Goal: Entertainment & Leisure: Consume media (video, audio)

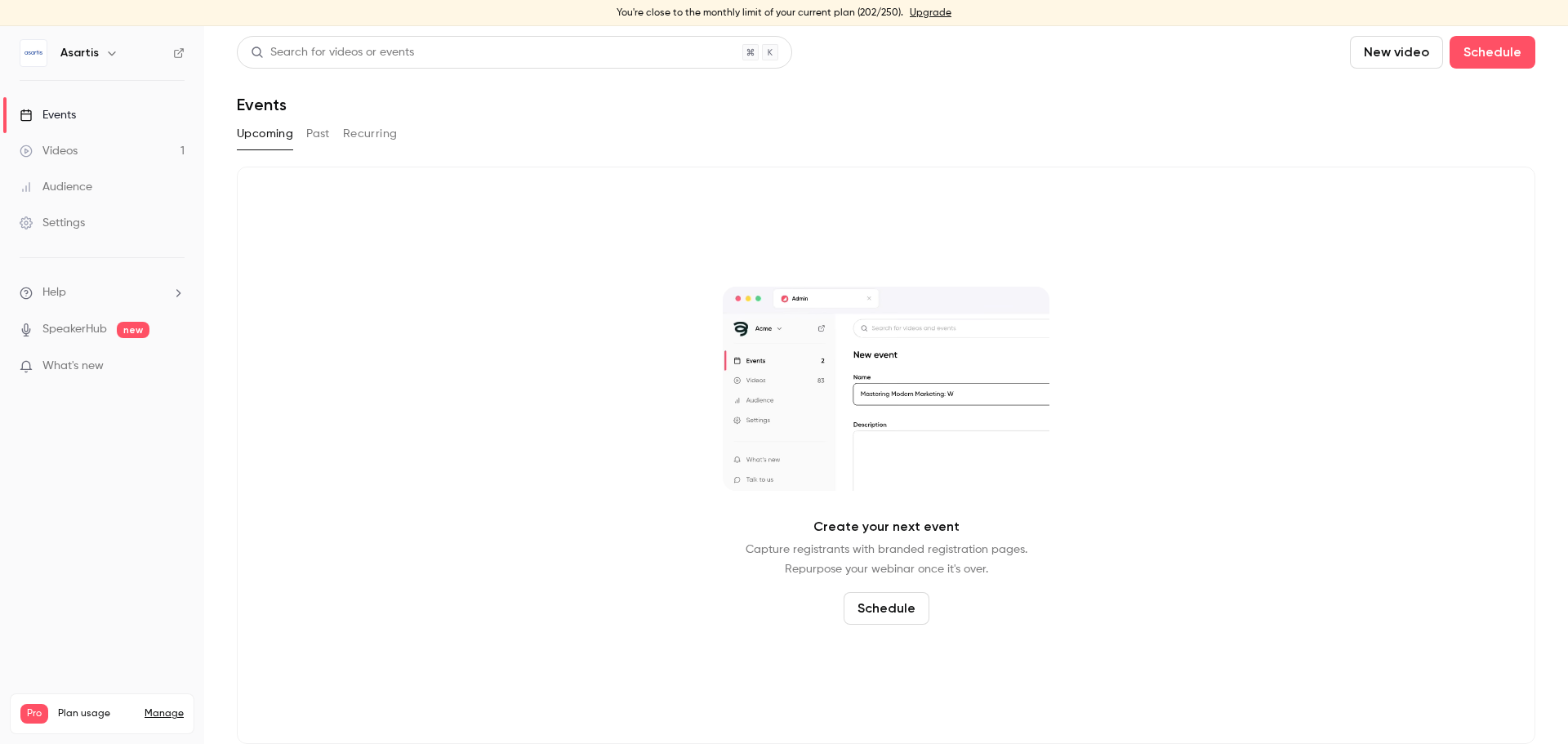
click at [321, 137] on button "Past" at bounding box center [318, 134] width 24 height 26
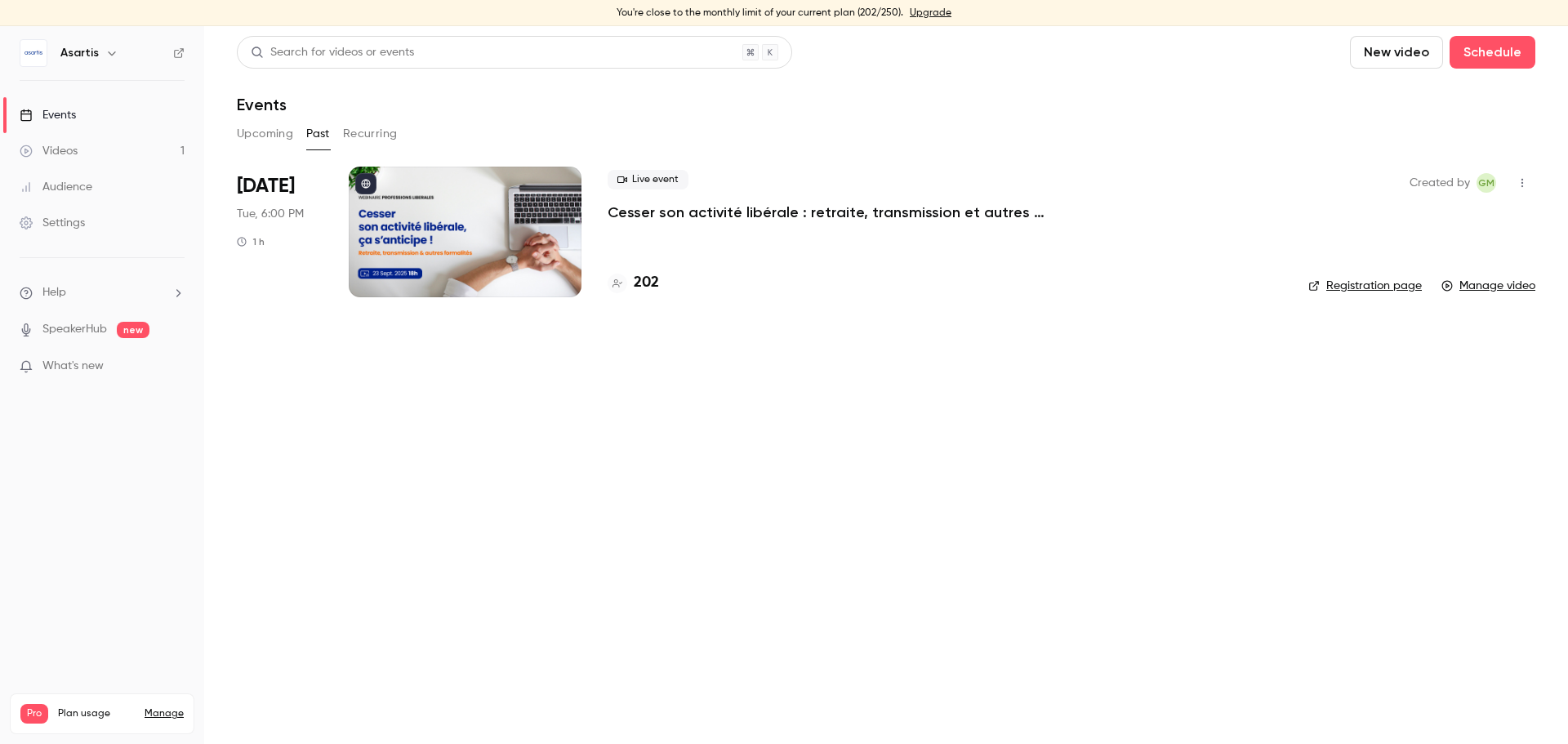
click at [708, 264] on div "Live event Cesser son activité libérale : retraite, transmission et autres form…" at bounding box center [945, 231] width 675 height 130
click at [708, 230] on div "Live event Cesser son activité libérale : retraite, transmission et autres form…" at bounding box center [945, 231] width 675 height 130
click at [709, 214] on p "Cesser son activité libérale : retraite, transmission et autres formalités... ç…" at bounding box center [852, 212] width 490 height 19
